Goal: Task Accomplishment & Management: Manage account settings

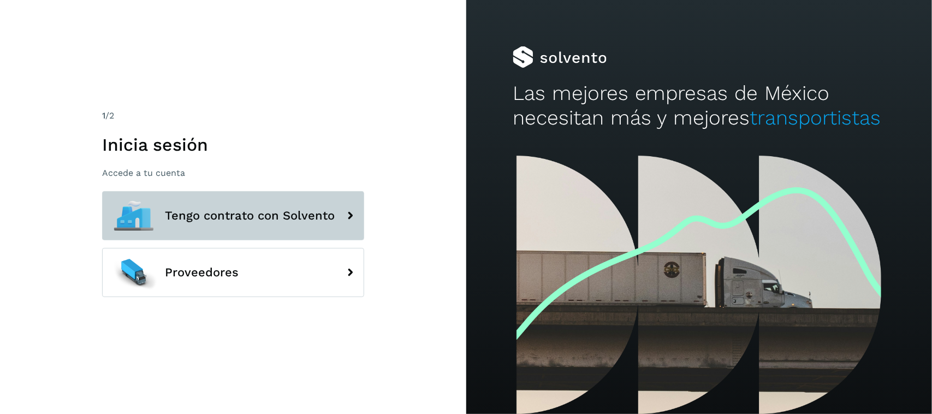
click at [247, 225] on button "Tengo contrato con Solvento" at bounding box center [233, 215] width 262 height 49
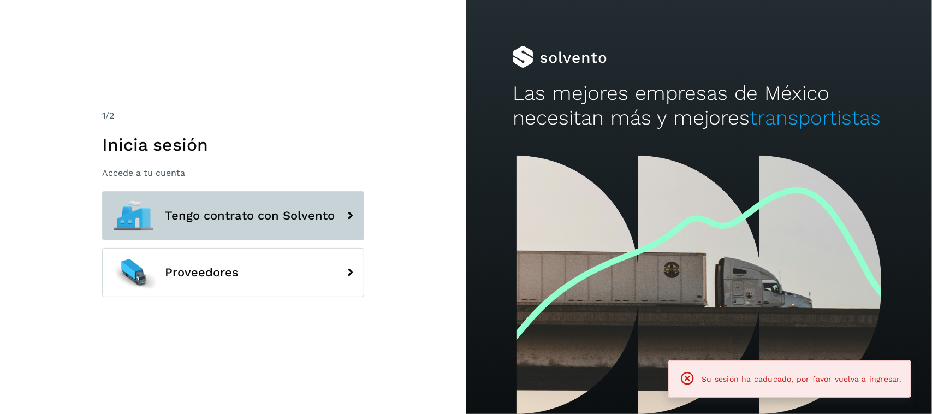
click at [251, 223] on button "Tengo contrato con Solvento" at bounding box center [233, 215] width 262 height 49
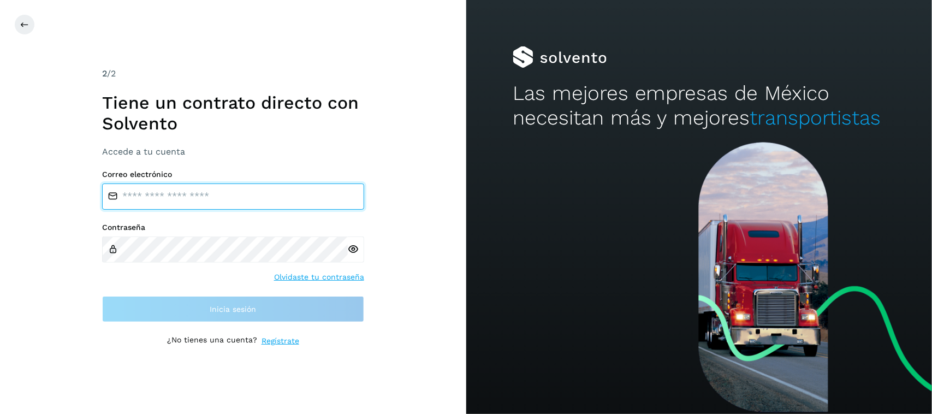
type input "**********"
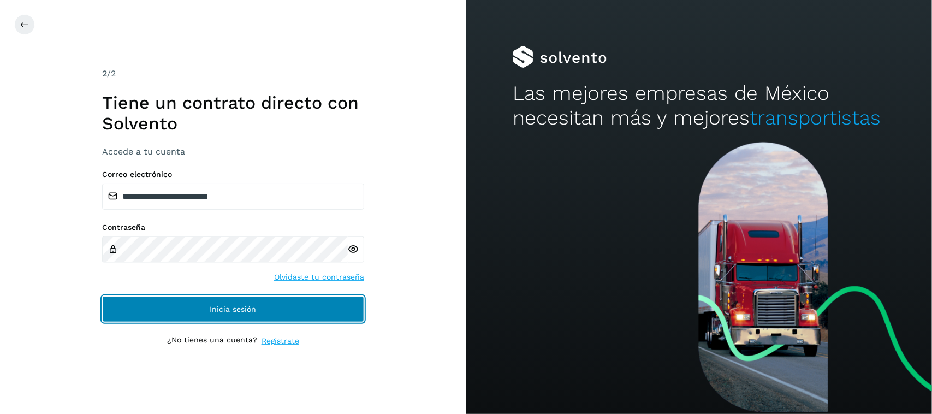
click at [195, 307] on button "Inicia sesión" at bounding box center [233, 309] width 262 height 26
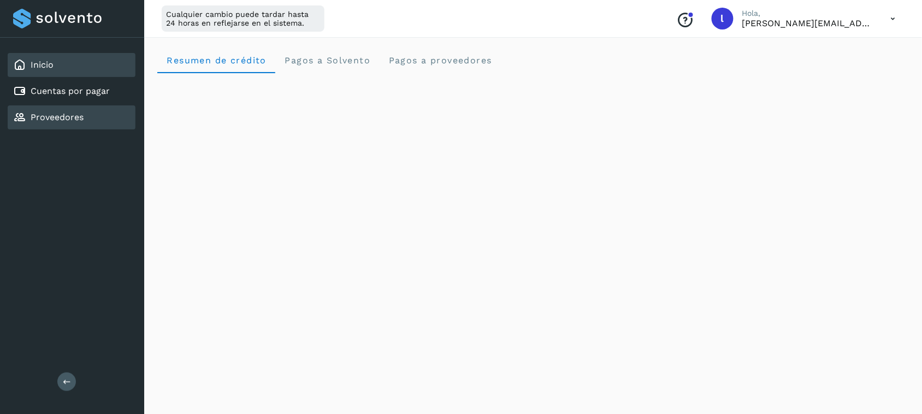
click at [104, 104] on div "Inicio Cuentas por pagar Proveedores" at bounding box center [72, 91] width 144 height 107
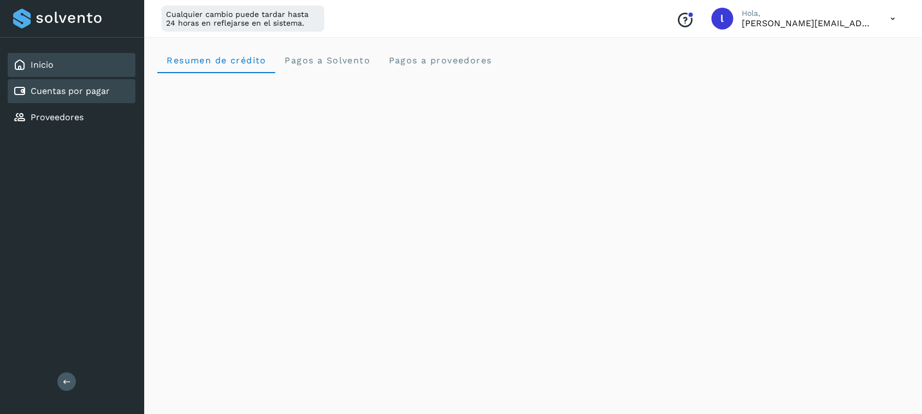
click at [74, 94] on link "Cuentas por pagar" at bounding box center [70, 91] width 79 height 10
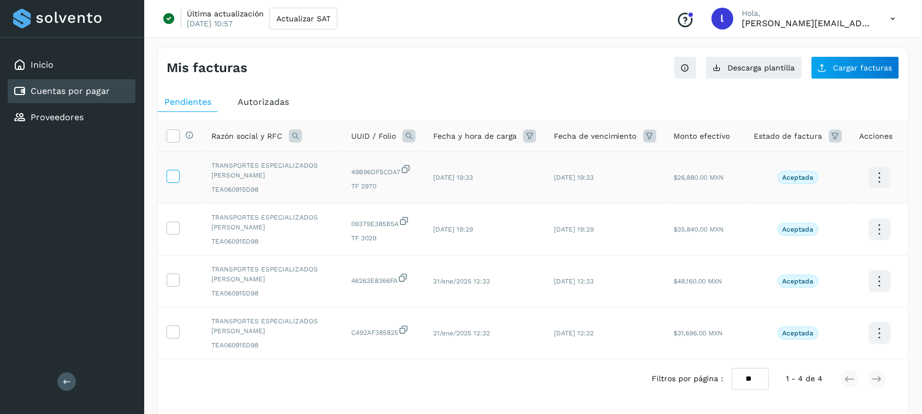
click at [173, 181] on icon at bounding box center [172, 175] width 11 height 11
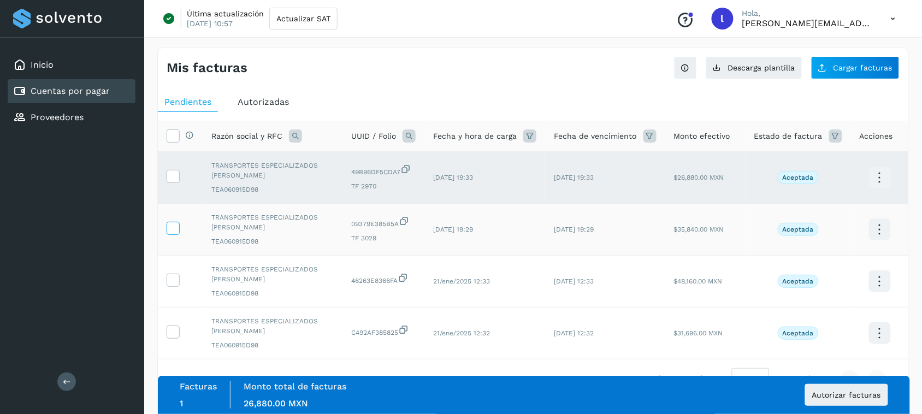
click at [168, 230] on icon at bounding box center [172, 227] width 11 height 11
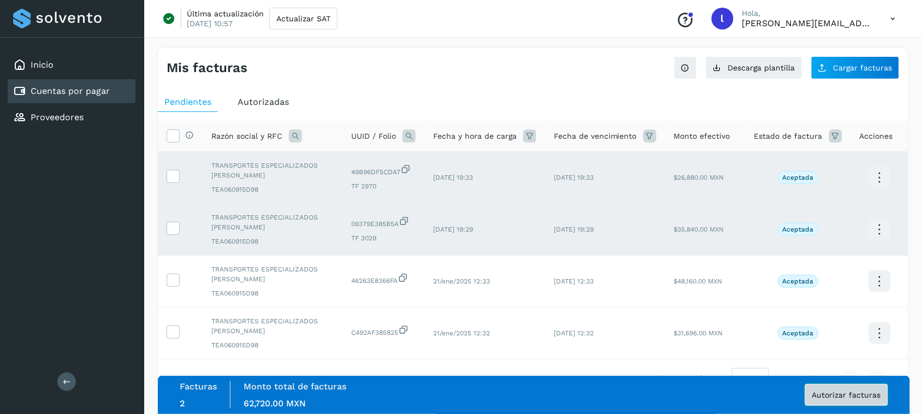
click at [833, 389] on button "Autorizar facturas" at bounding box center [846, 395] width 83 height 22
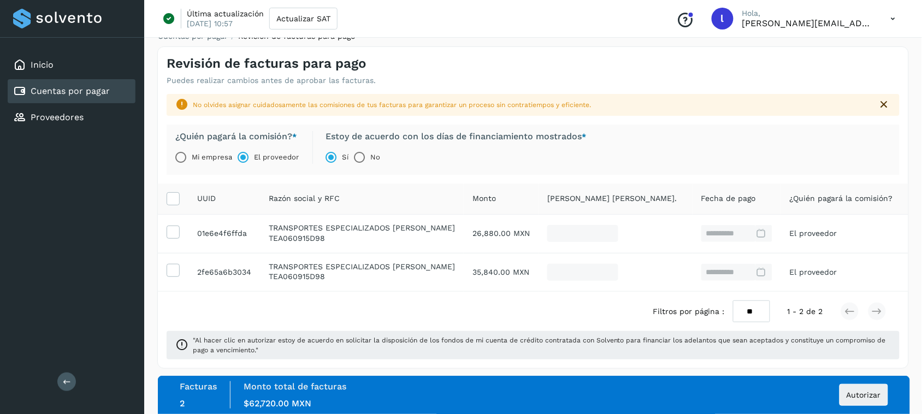
scroll to position [20, 0]
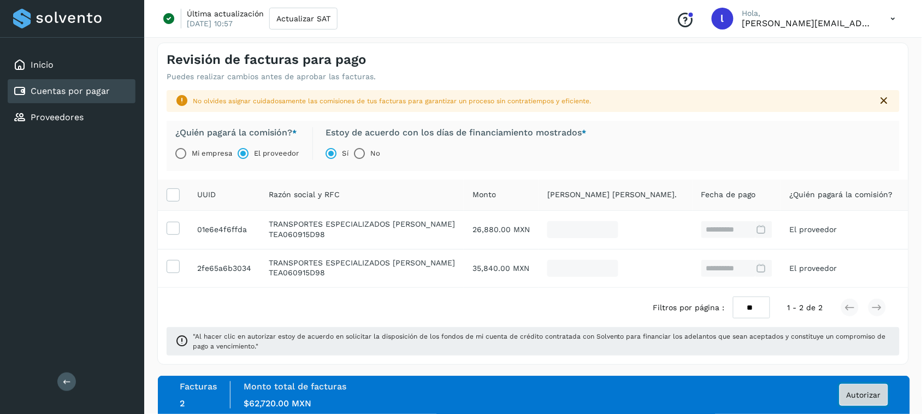
click at [860, 397] on span "Autorizar" at bounding box center [864, 395] width 34 height 8
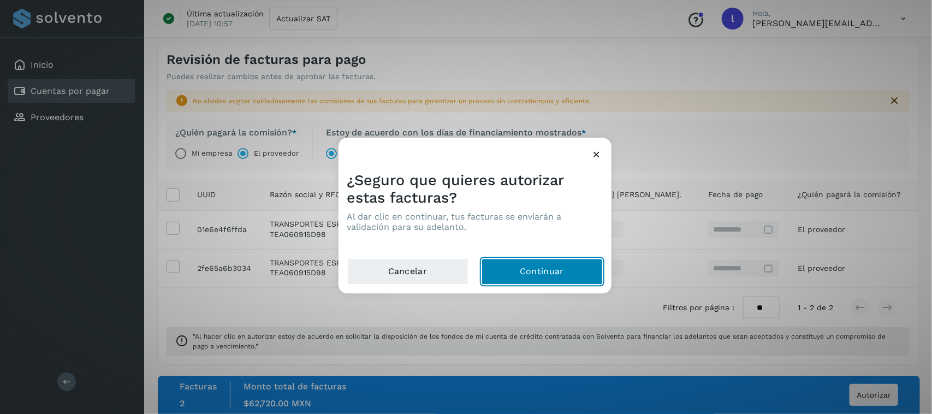
click at [519, 276] on button "Continuar" at bounding box center [542, 272] width 121 height 26
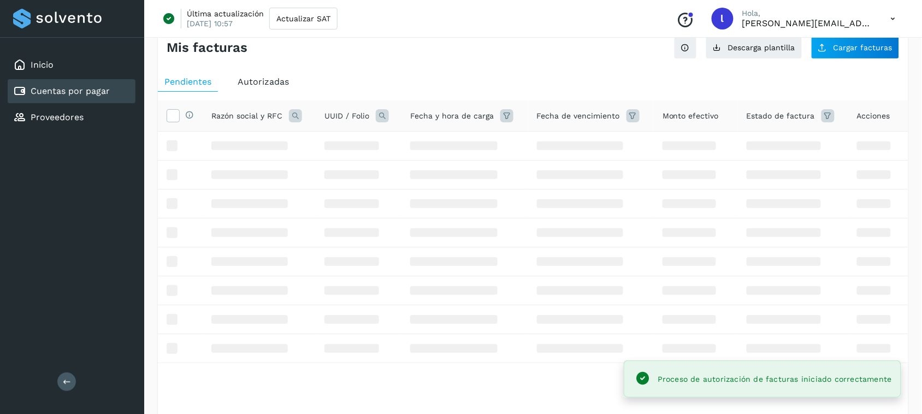
click at [850, 392] on div "Proceso de autorización de facturas iniciado correctamente" at bounding box center [762, 378] width 277 height 37
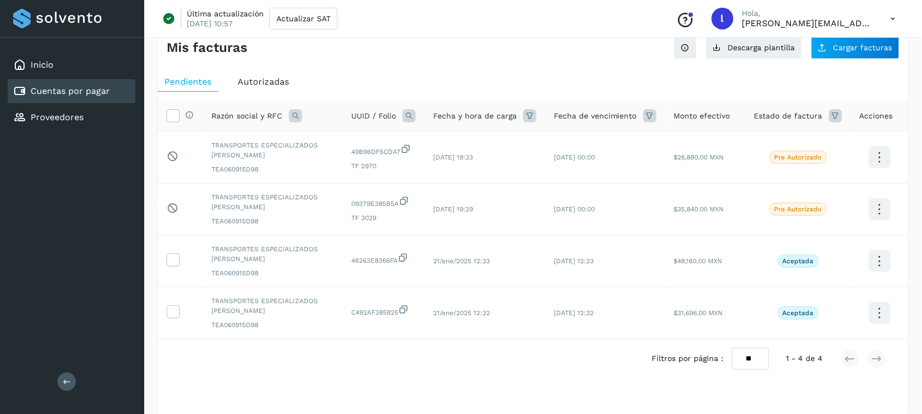
click at [886, 20] on icon at bounding box center [893, 19] width 22 height 22
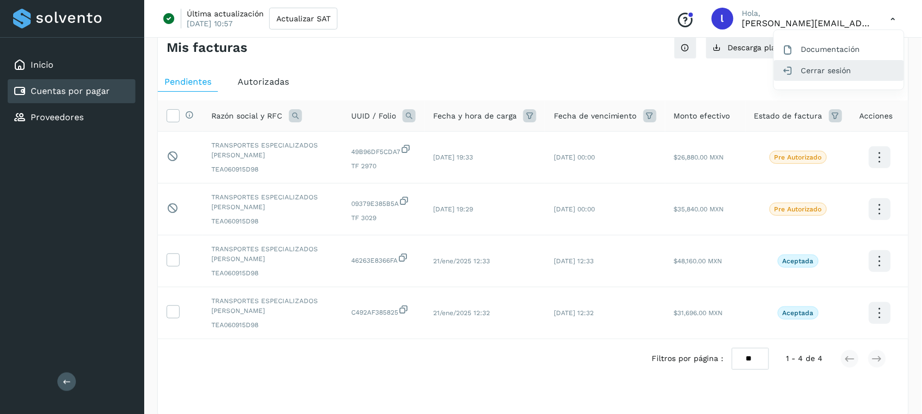
click at [813, 74] on div "Cerrar sesión" at bounding box center [839, 70] width 130 height 21
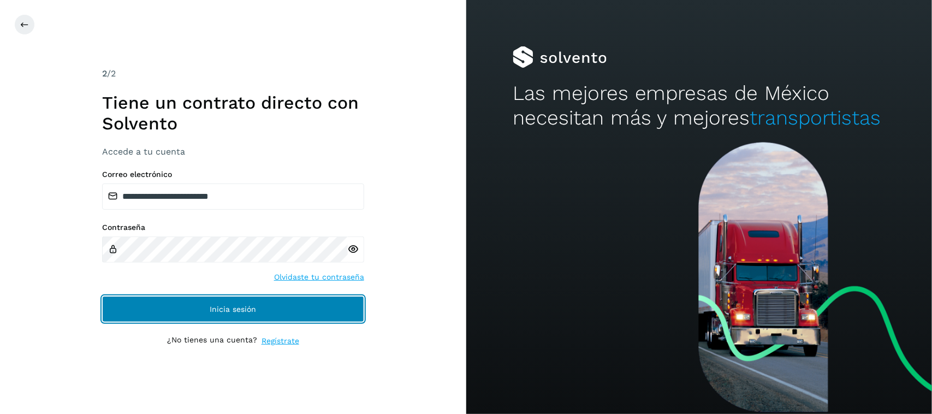
click at [190, 314] on button "Inicia sesión" at bounding box center [233, 309] width 262 height 26
